Goal: Task Accomplishment & Management: Manage account settings

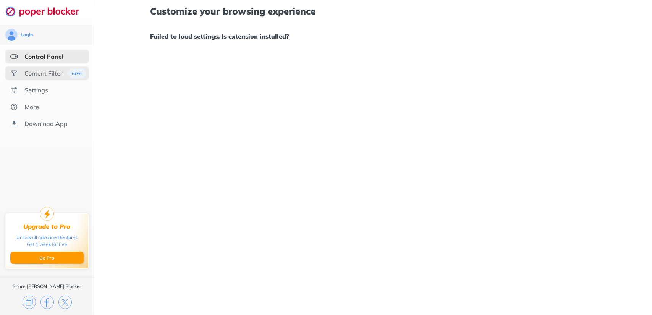
click at [52, 72] on div "Content Filter" at bounding box center [43, 74] width 38 height 8
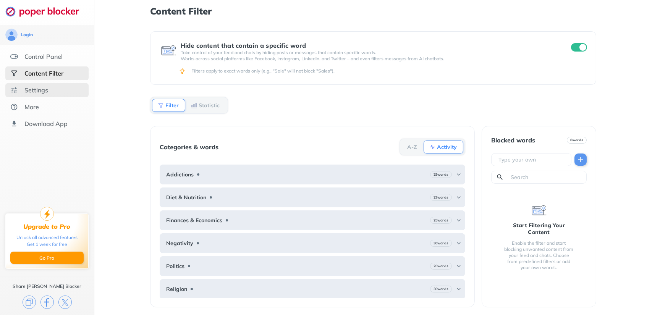
click at [43, 84] on div "Settings" at bounding box center [46, 90] width 83 height 14
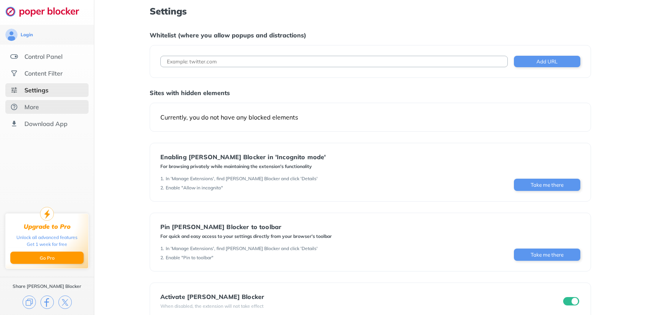
click at [44, 106] on div "More" at bounding box center [46, 107] width 83 height 14
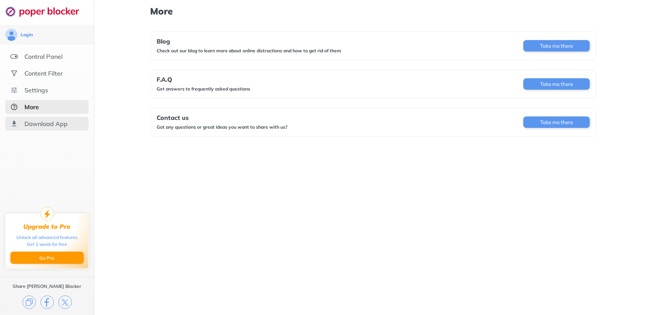
click at [44, 120] on div "Download App" at bounding box center [45, 124] width 43 height 8
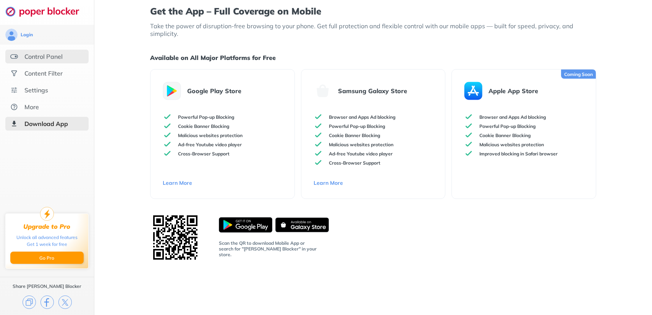
click at [45, 52] on div "Control Panel" at bounding box center [46, 57] width 83 height 14
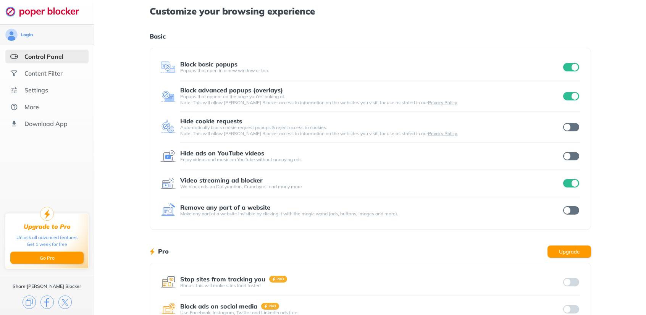
click at [61, 31] on div "Login" at bounding box center [46, 35] width 83 height 12
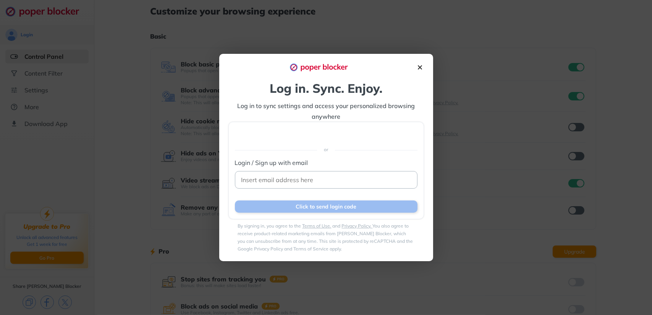
click at [640, 46] on div "Log in. Sync. Enjoy. Log in to sync settings and access your personalized brows…" at bounding box center [326, 157] width 652 height 315
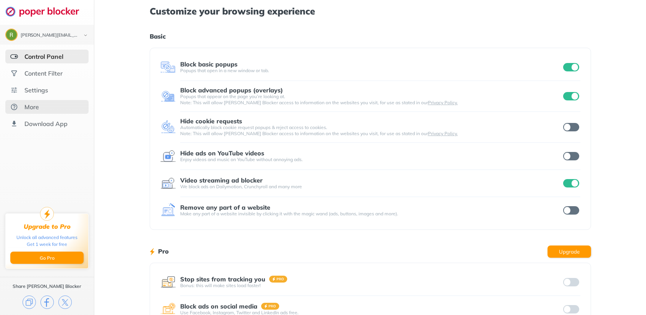
click at [32, 107] on div "More" at bounding box center [31, 107] width 15 height 8
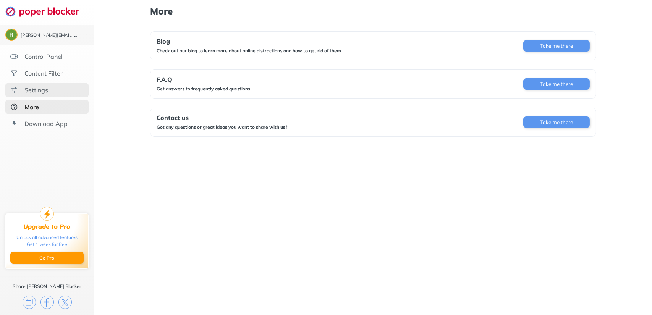
click at [45, 91] on div "Settings" at bounding box center [36, 90] width 24 height 8
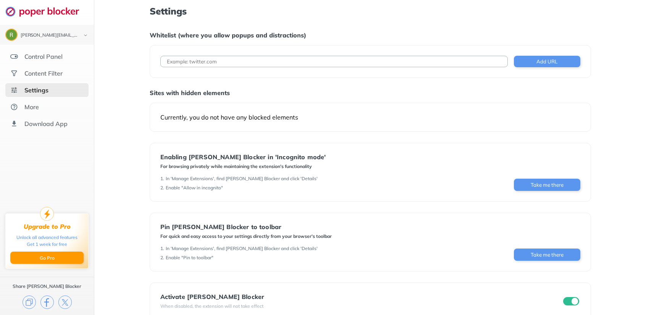
scroll to position [15, 0]
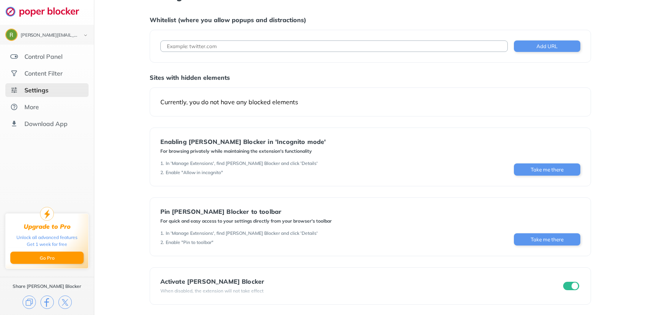
click at [574, 287] on input "checkbox" at bounding box center [572, 286] width 16 height 8
click at [569, 284] on input "checkbox" at bounding box center [572, 286] width 16 height 8
